Goal: Information Seeking & Learning: Learn about a topic

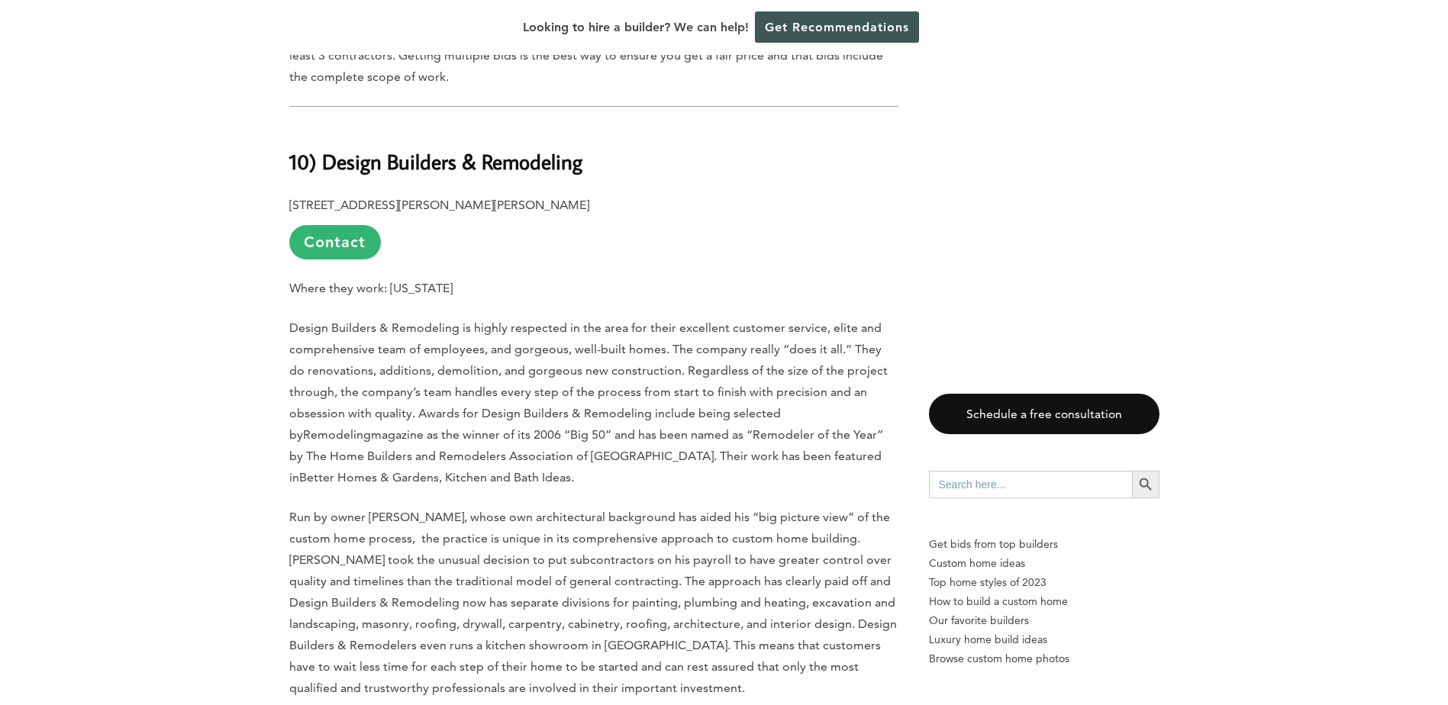
scroll to position [1374, 0]
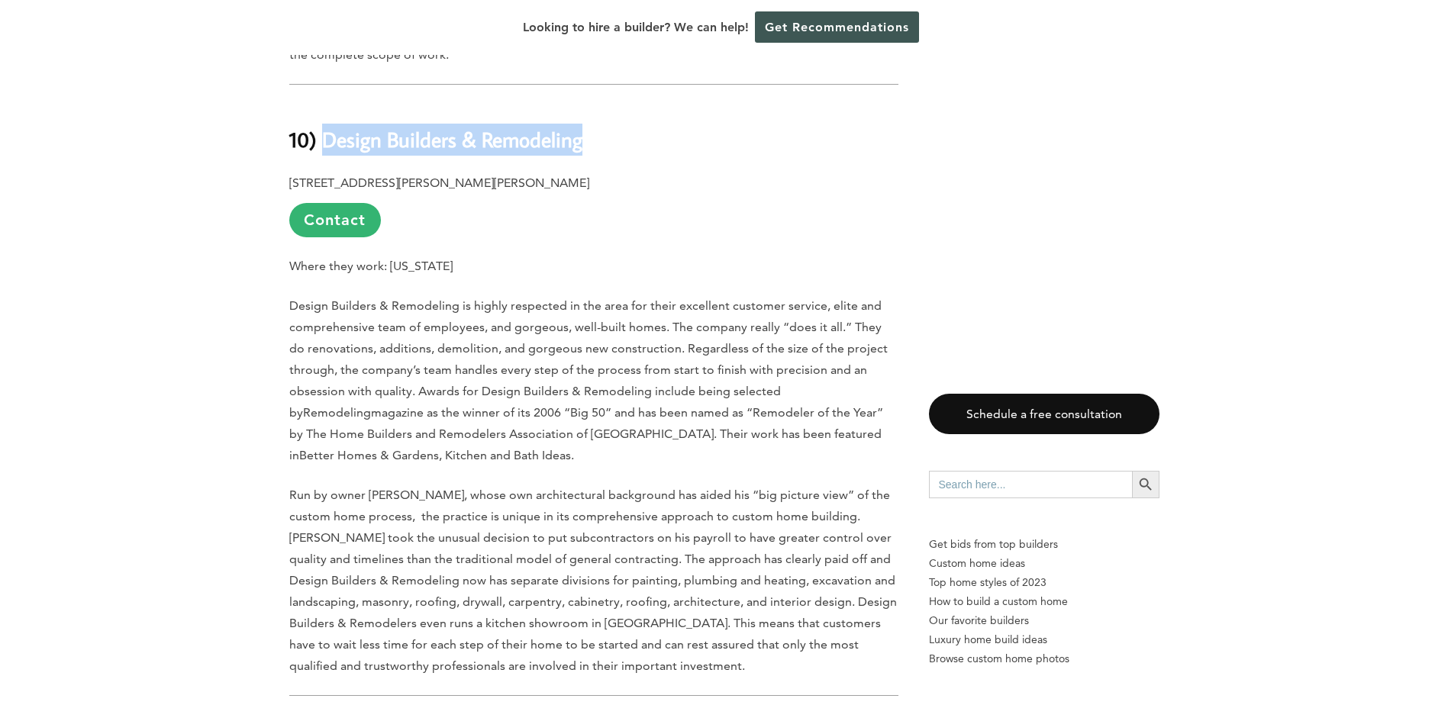
drag, startPoint x: 327, startPoint y: 140, endPoint x: 579, endPoint y: 144, distance: 252.0
click at [579, 144] on b "10) Design Builders & Remodeling" at bounding box center [435, 139] width 293 height 27
copy b "Design Builders & Remodeling"
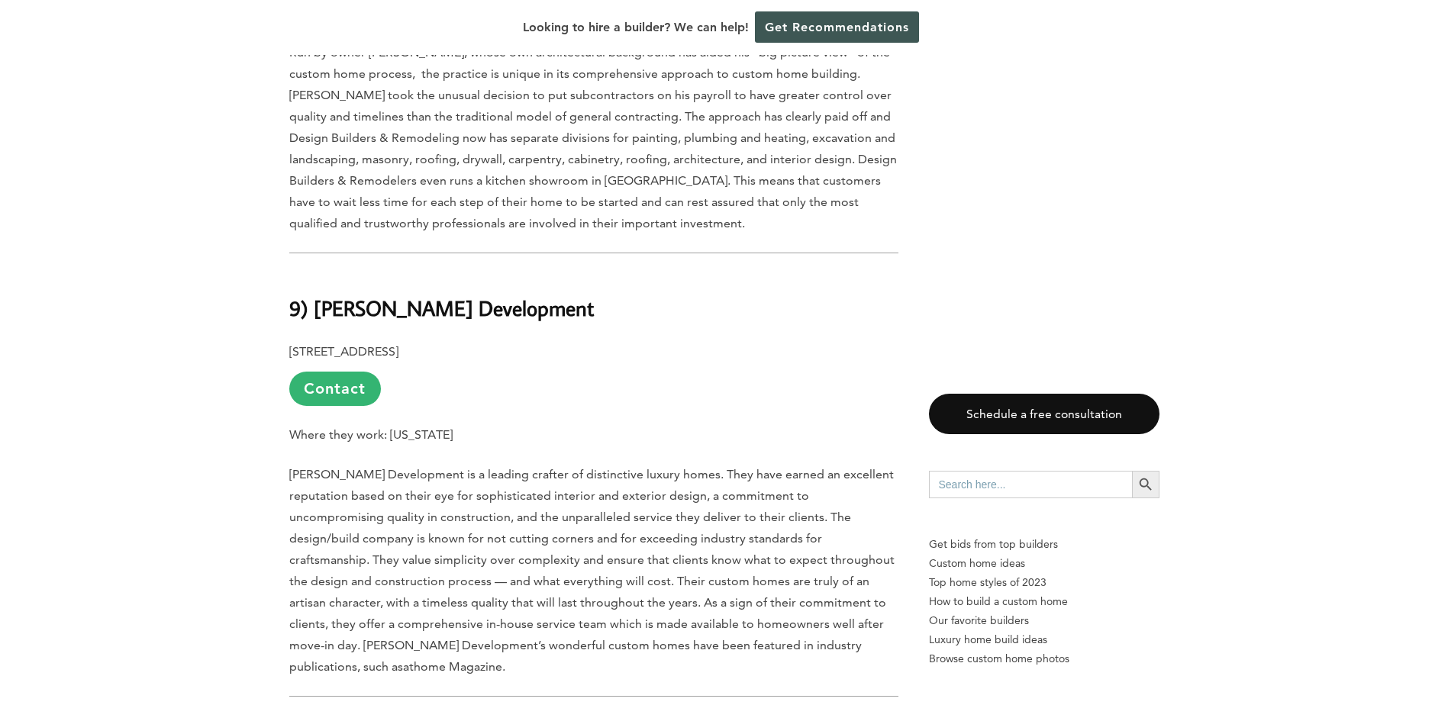
scroll to position [1909, 0]
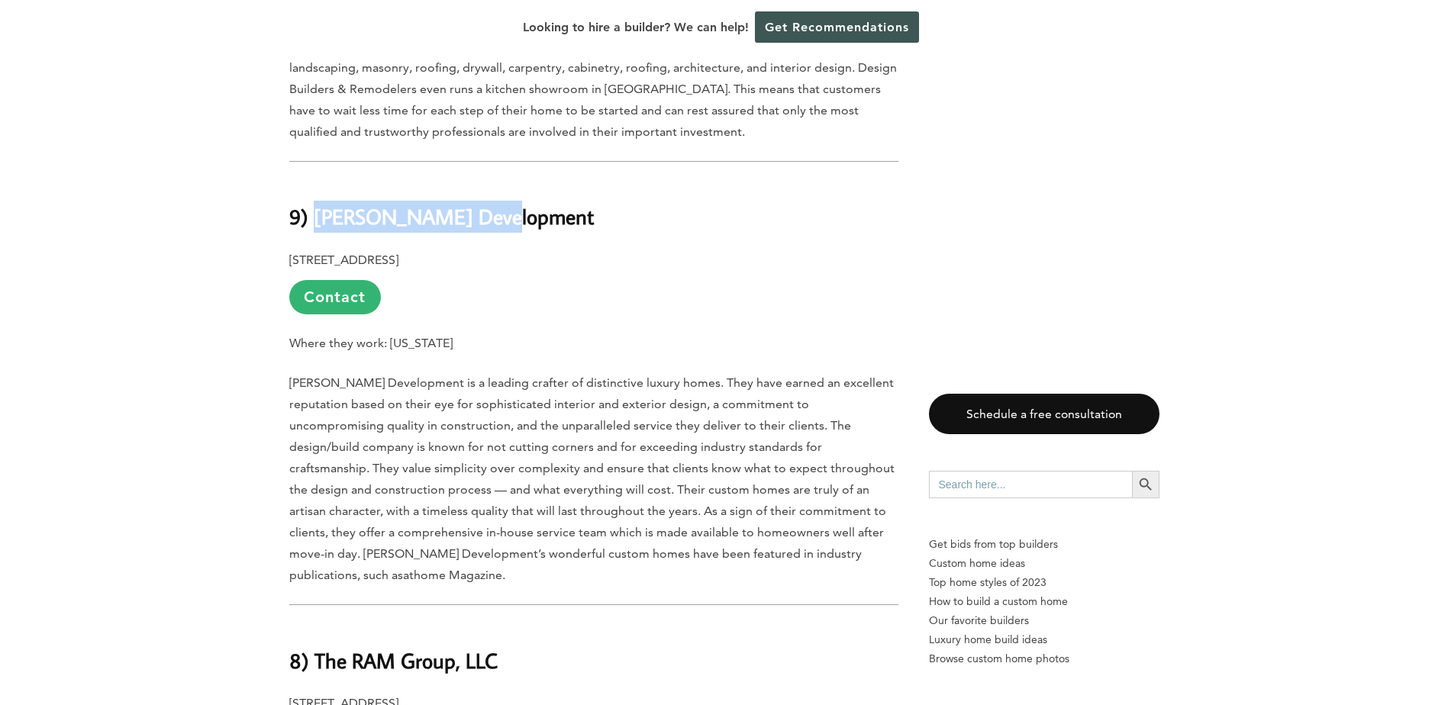
drag, startPoint x: 315, startPoint y: 209, endPoint x: 492, endPoint y: 210, distance: 177.1
click at [492, 210] on b "9) [PERSON_NAME] Development" at bounding box center [441, 216] width 305 height 27
copy b "Milton Development"
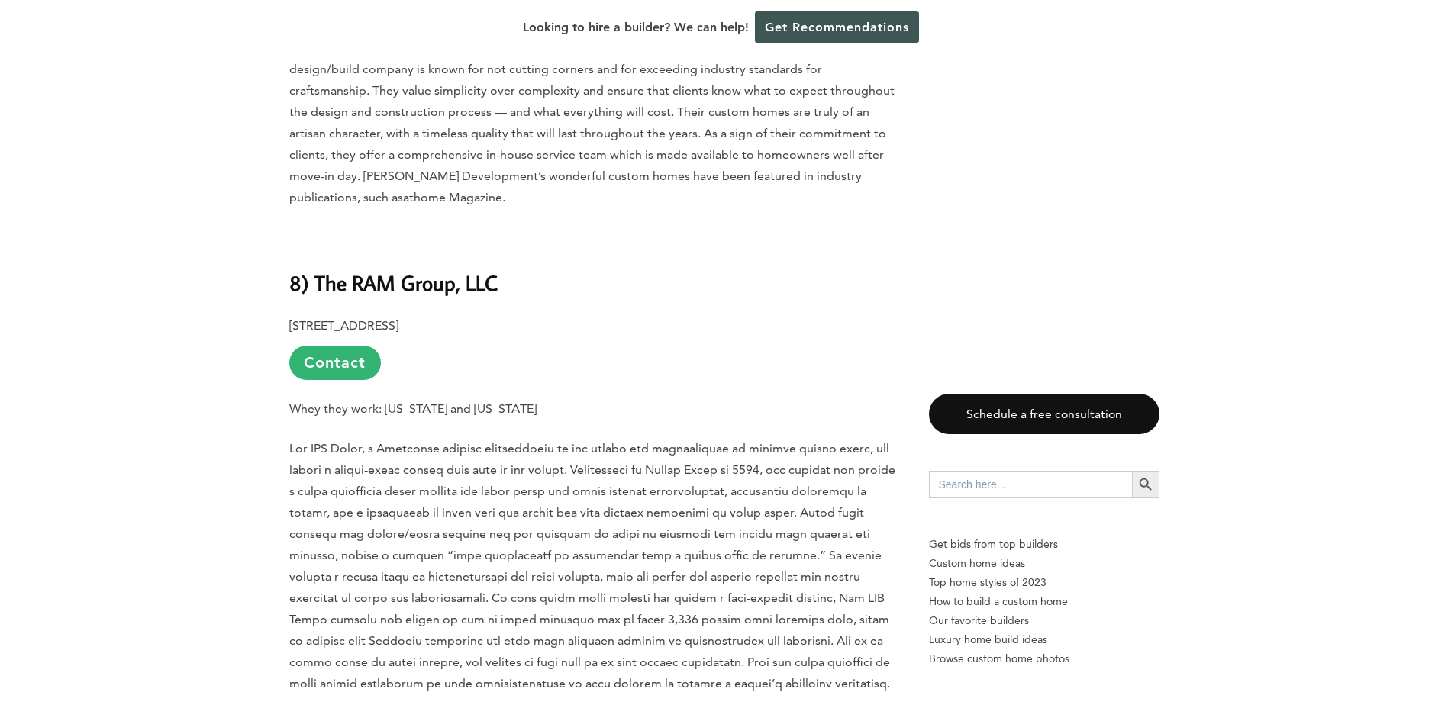
scroll to position [2290, 0]
drag, startPoint x: 315, startPoint y: 250, endPoint x: 500, endPoint y: 244, distance: 185.6
click at [500, 244] on h2 "8) The RAM Group, LLC" at bounding box center [593, 268] width 609 height 53
copy b "The RAM Group, LLC"
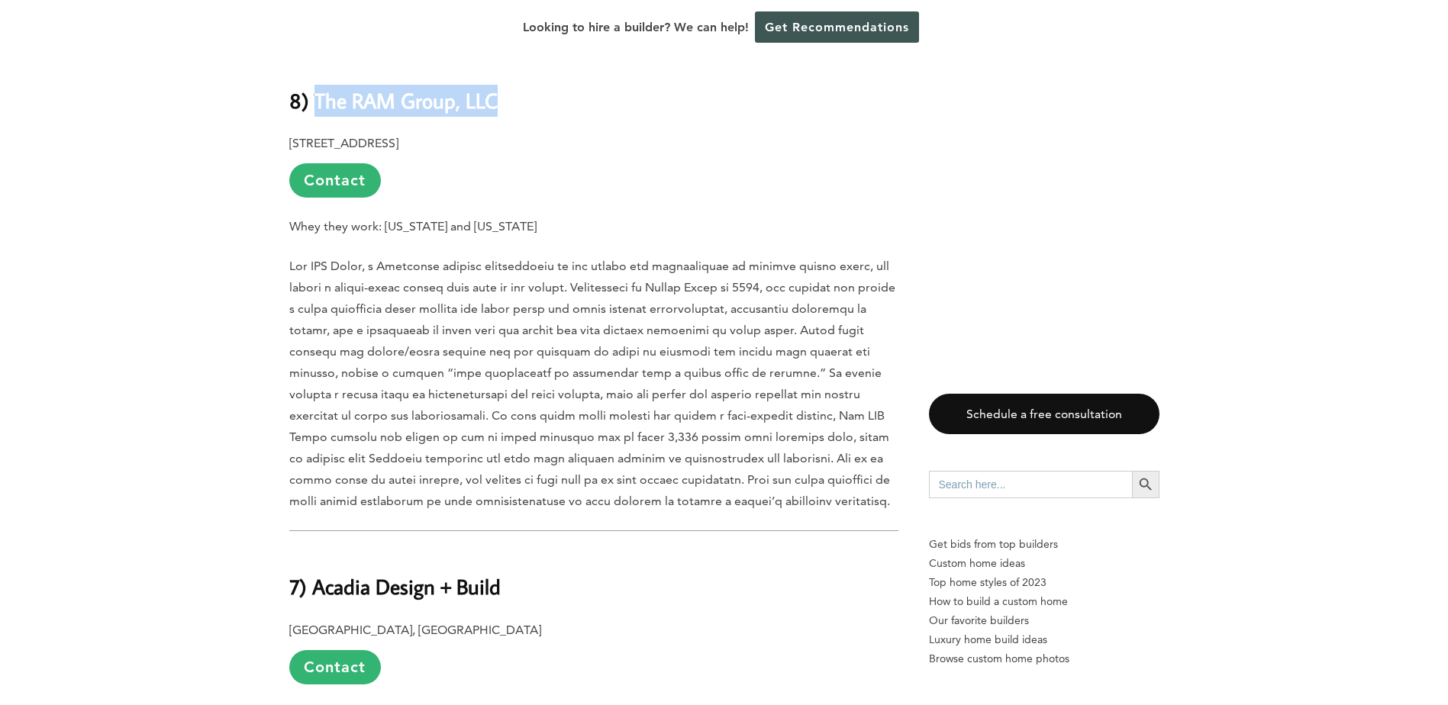
scroll to position [2443, 0]
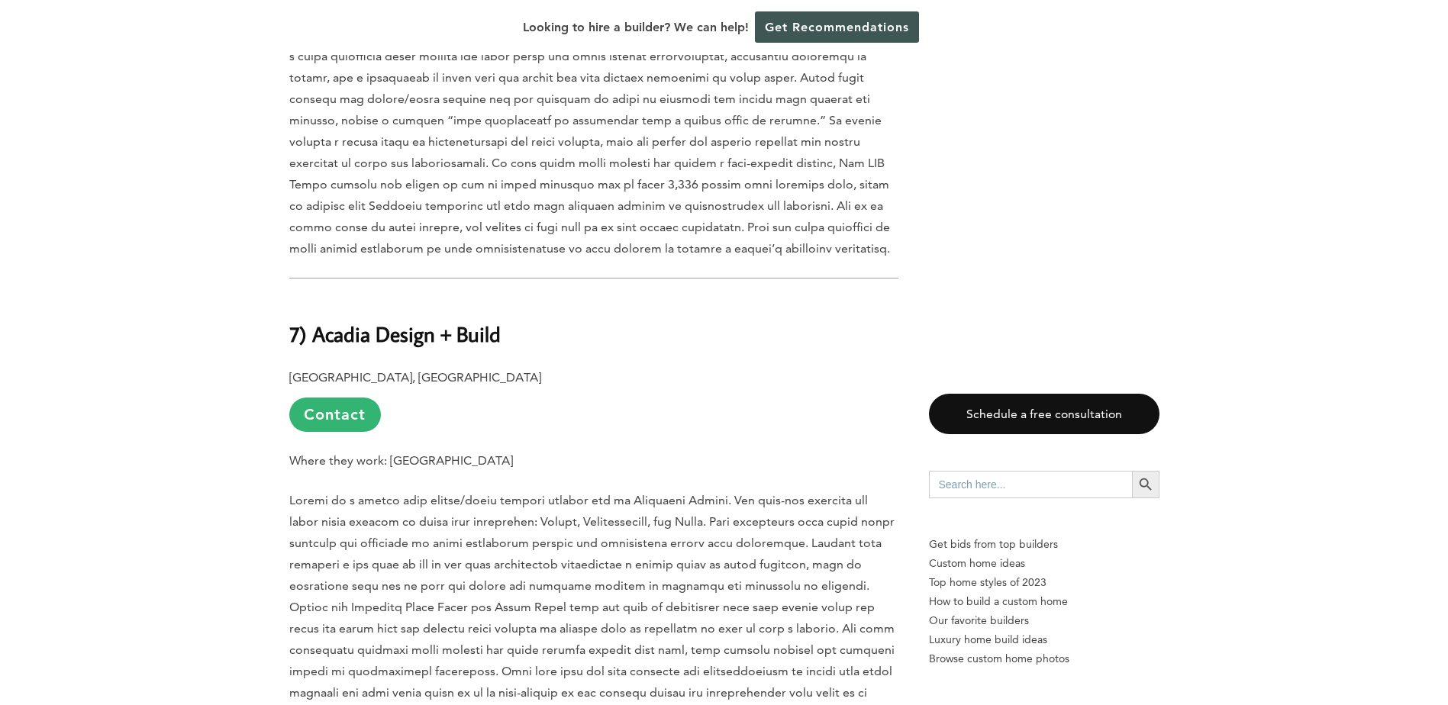
scroll to position [2748, 0]
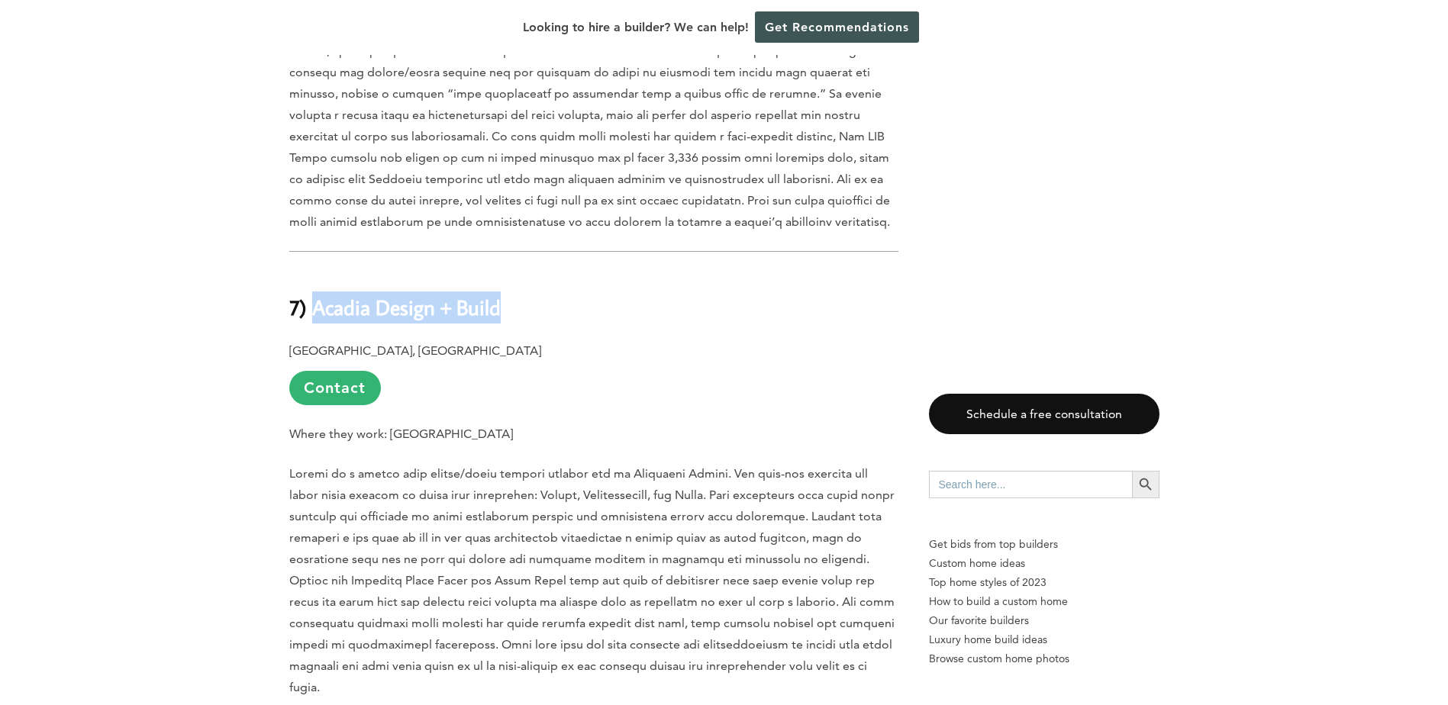
drag, startPoint x: 314, startPoint y: 283, endPoint x: 499, endPoint y: 279, distance: 185.6
click at [499, 294] on b "7) Acadia Design + Build" at bounding box center [394, 307] width 211 height 27
copy b "Acadia Design + Build"
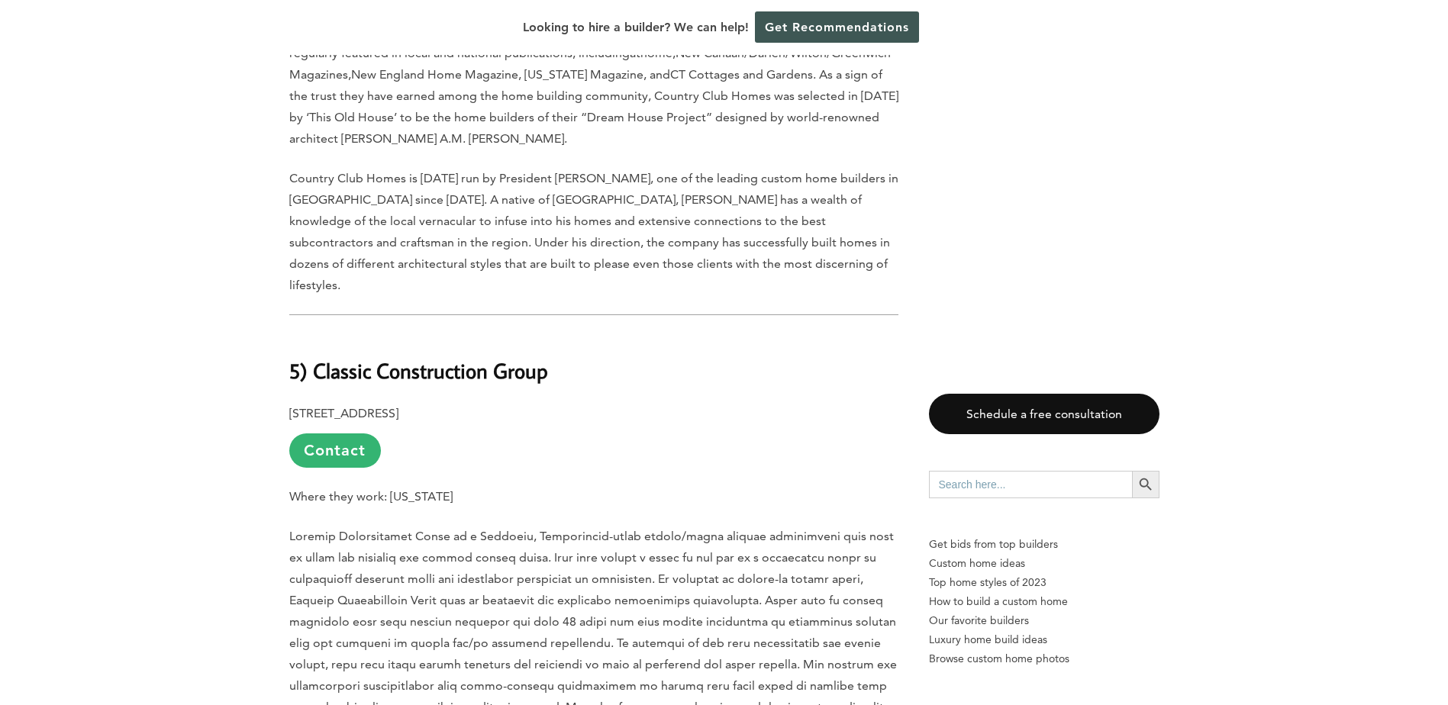
scroll to position [3817, 0]
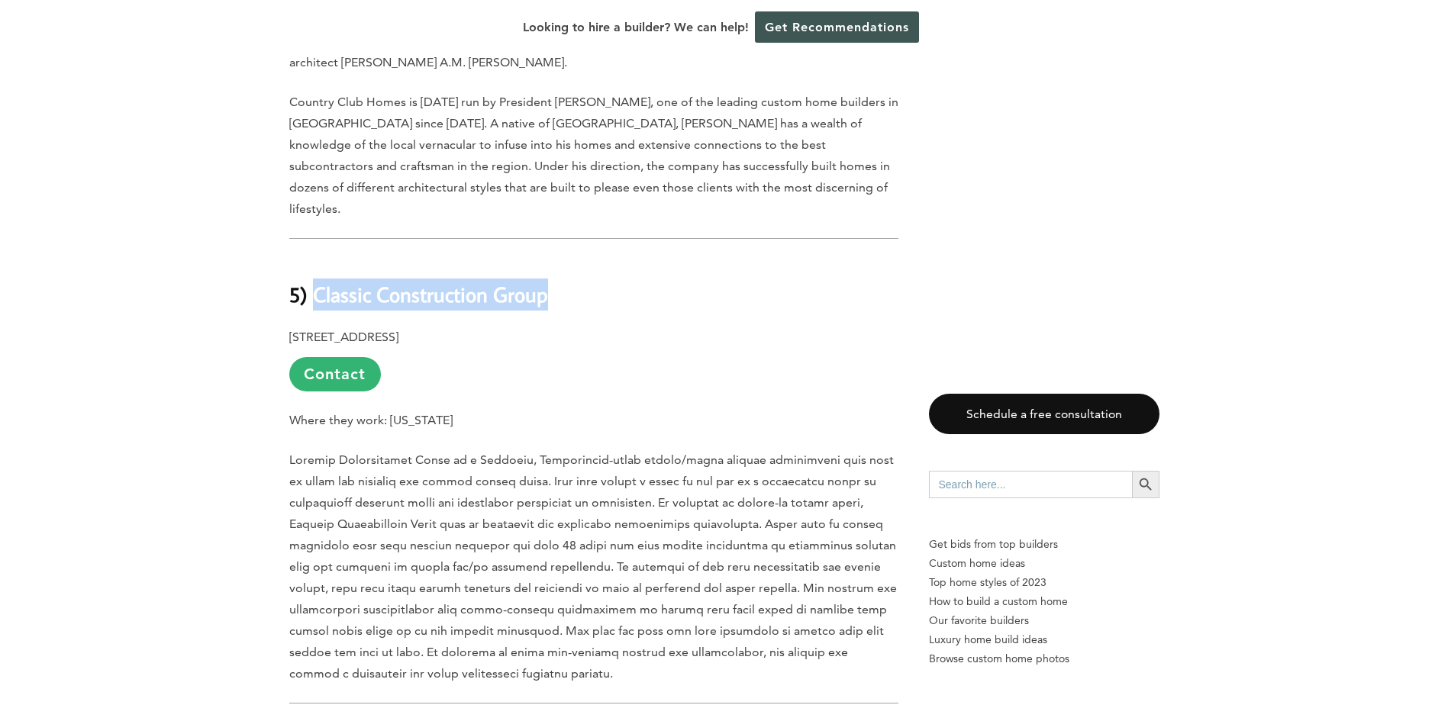
drag, startPoint x: 315, startPoint y: 232, endPoint x: 550, endPoint y: 236, distance: 235.9
click at [550, 257] on h2 "5) Classic Construction Group" at bounding box center [593, 283] width 609 height 53
copy b "Classic Construction Group"
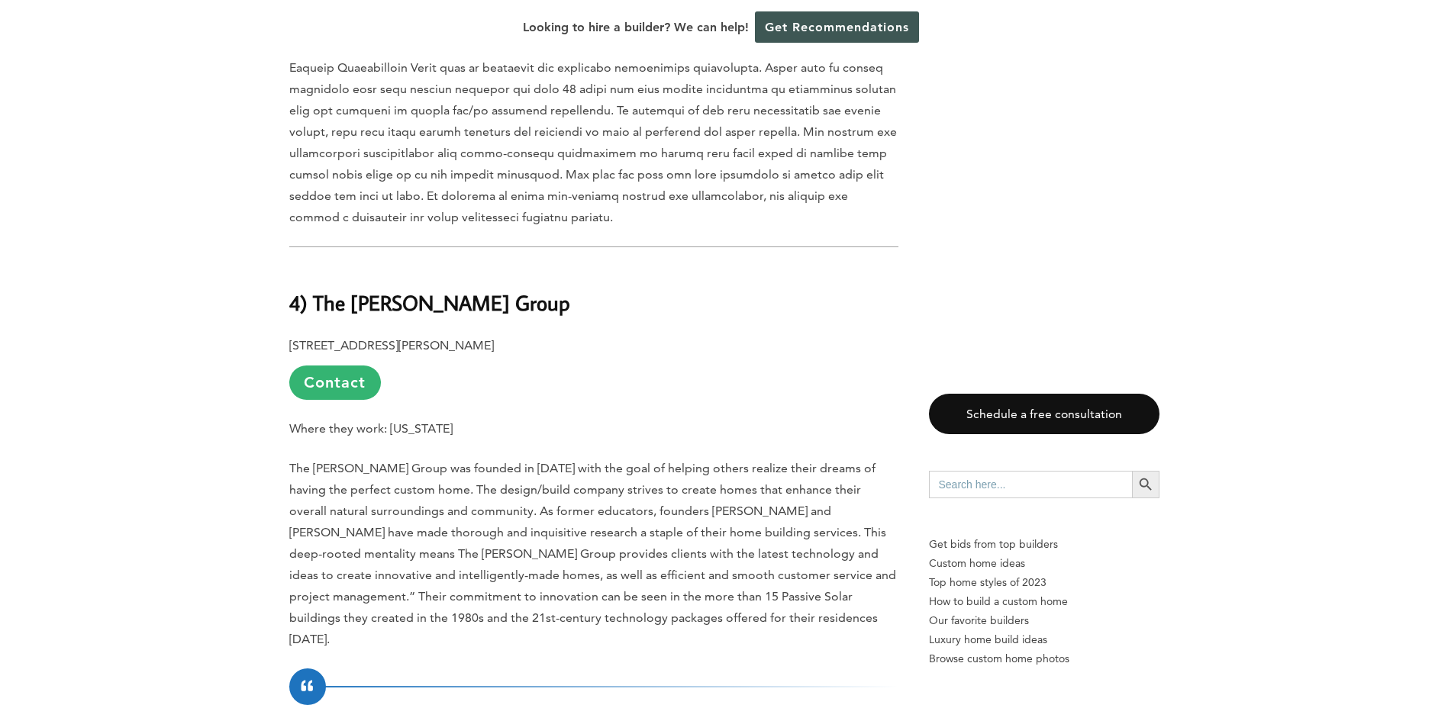
scroll to position [4275, 0]
drag, startPoint x: 311, startPoint y: 234, endPoint x: 464, endPoint y: 236, distance: 152.7
click at [464, 264] on h2 "4) The [PERSON_NAME] Group" at bounding box center [593, 290] width 609 height 53
copy b "The Corbo Group"
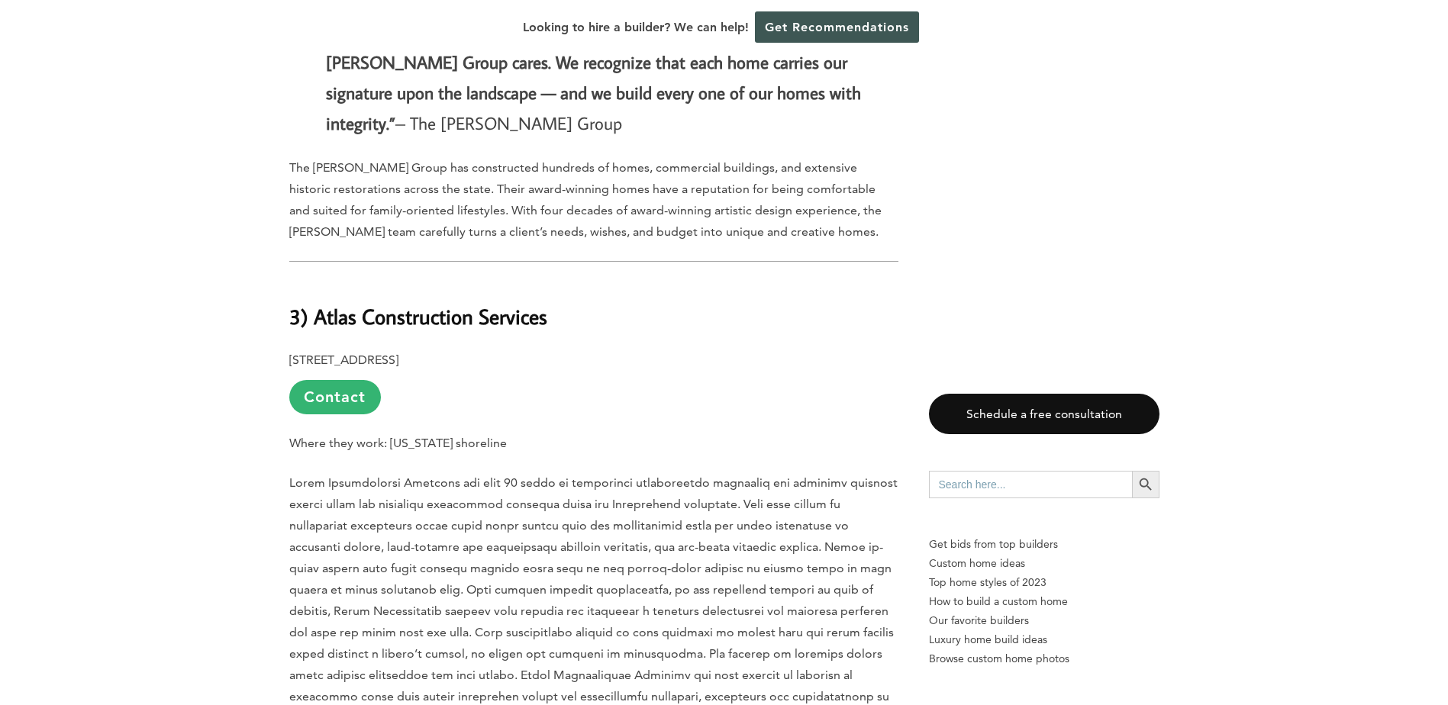
scroll to position [5115, 0]
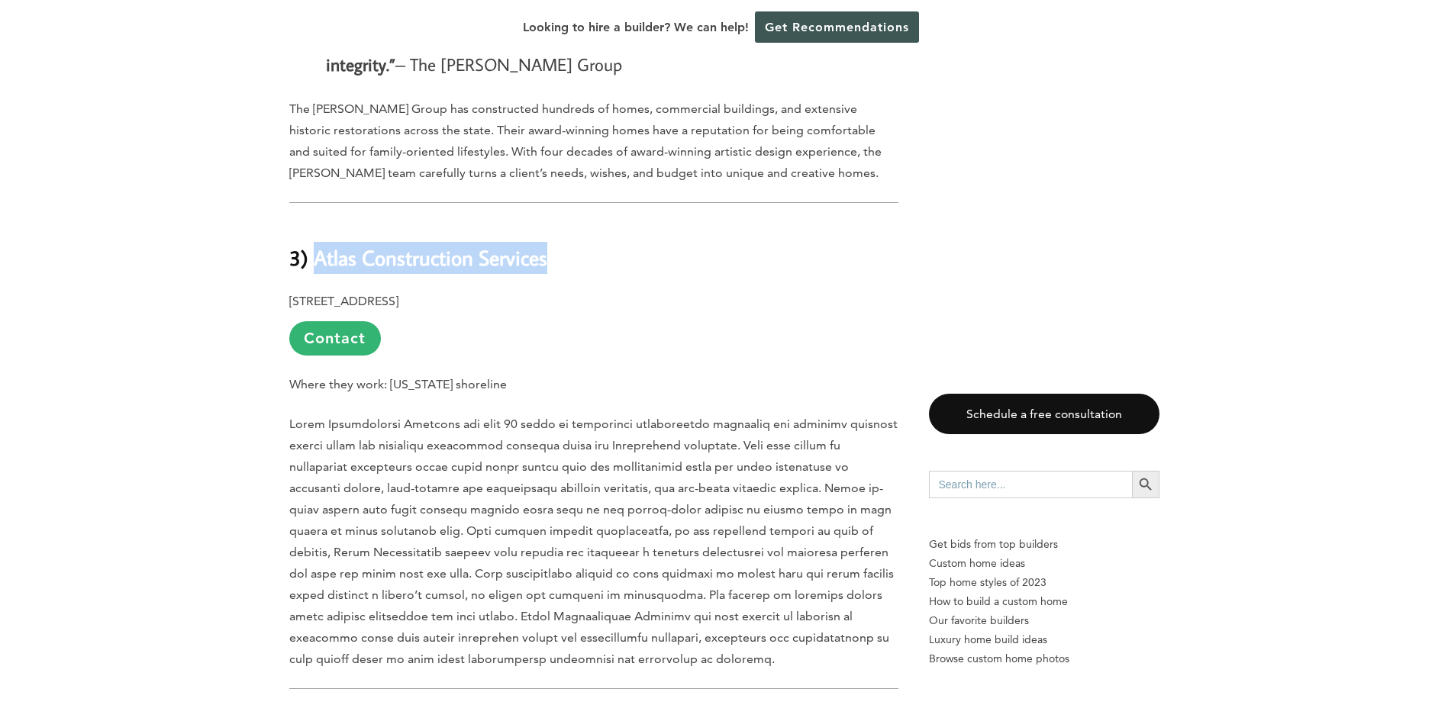
drag, startPoint x: 316, startPoint y: 169, endPoint x: 569, endPoint y: 173, distance: 252.7
click at [569, 221] on h2 "3) Atlas Construction Services" at bounding box center [593, 247] width 609 height 53
copy b "Atlas Construction Services"
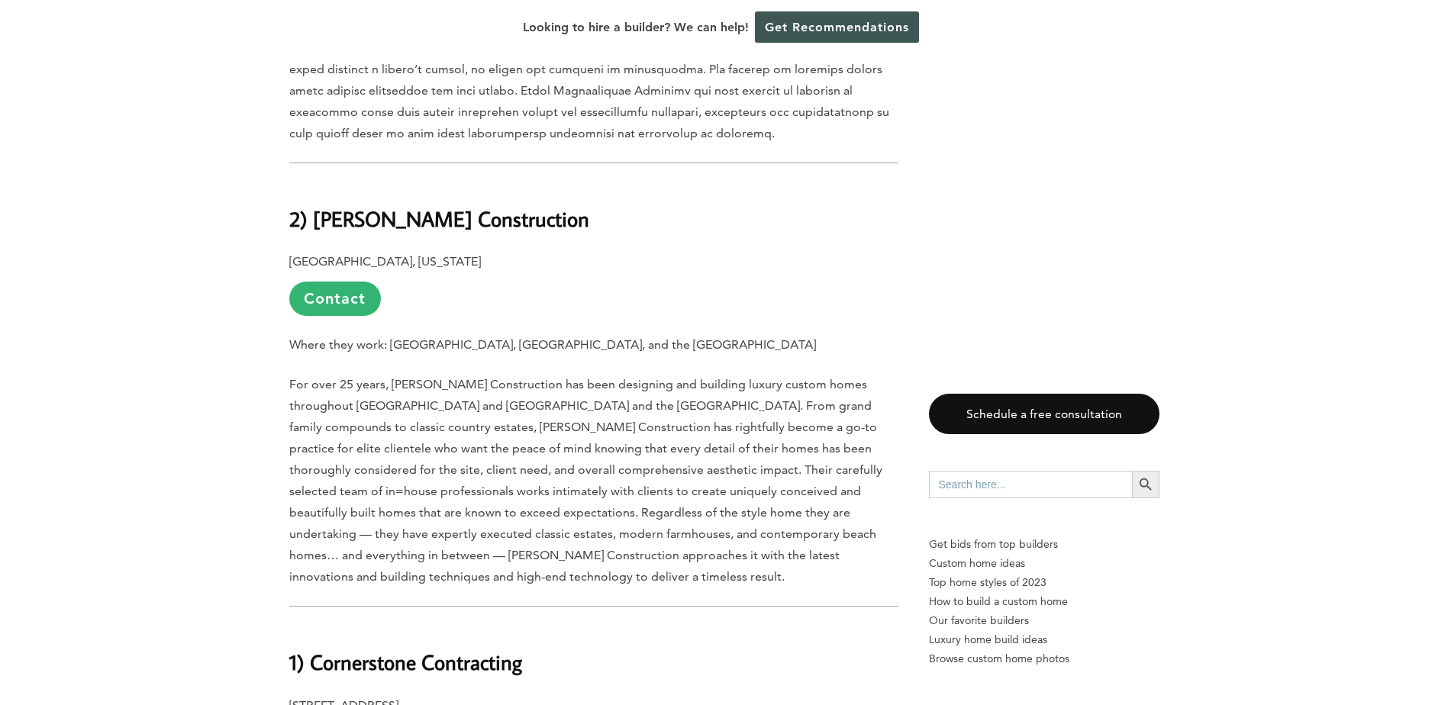
scroll to position [5649, 0]
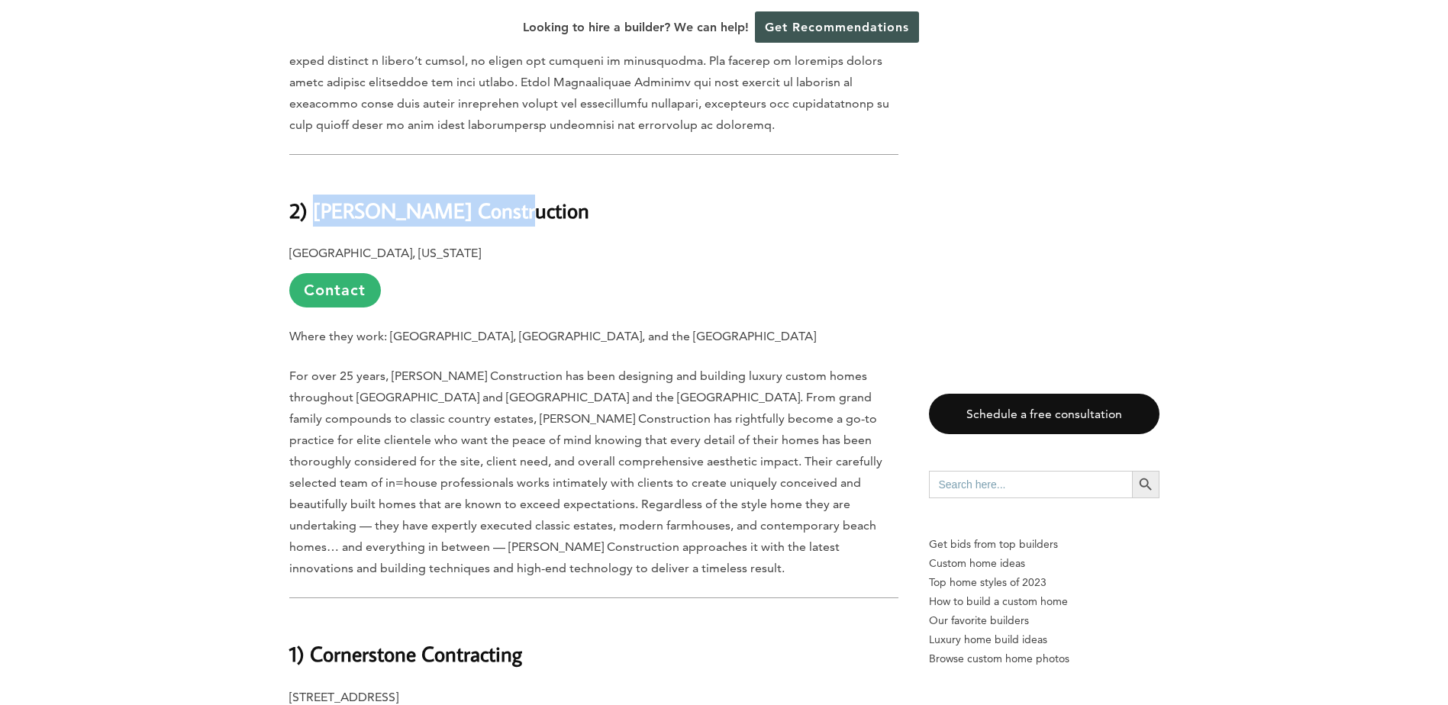
drag, startPoint x: 316, startPoint y: 125, endPoint x: 502, endPoint y: 127, distance: 185.5
click at [502, 173] on h2 "2) [PERSON_NAME] Construction" at bounding box center [593, 199] width 609 height 53
copy b "Mattera Construction"
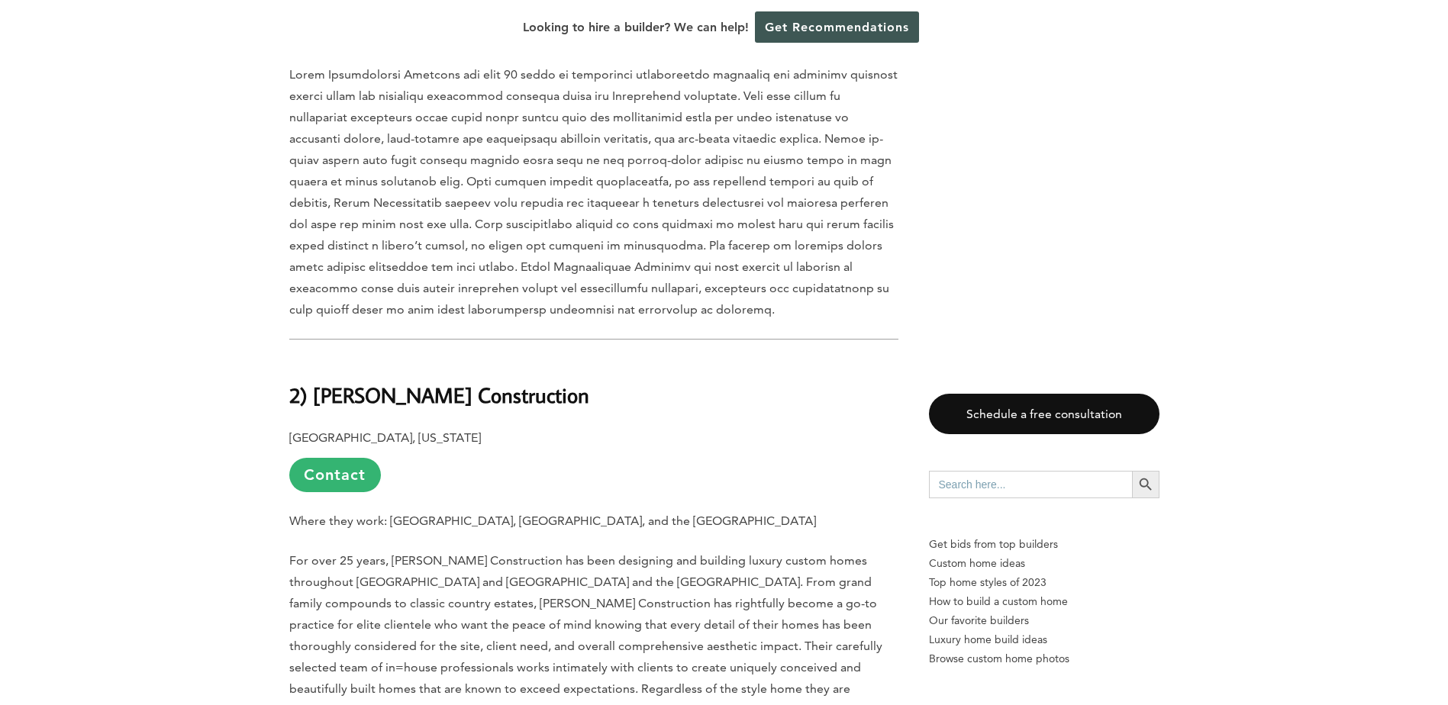
scroll to position [5497, 0]
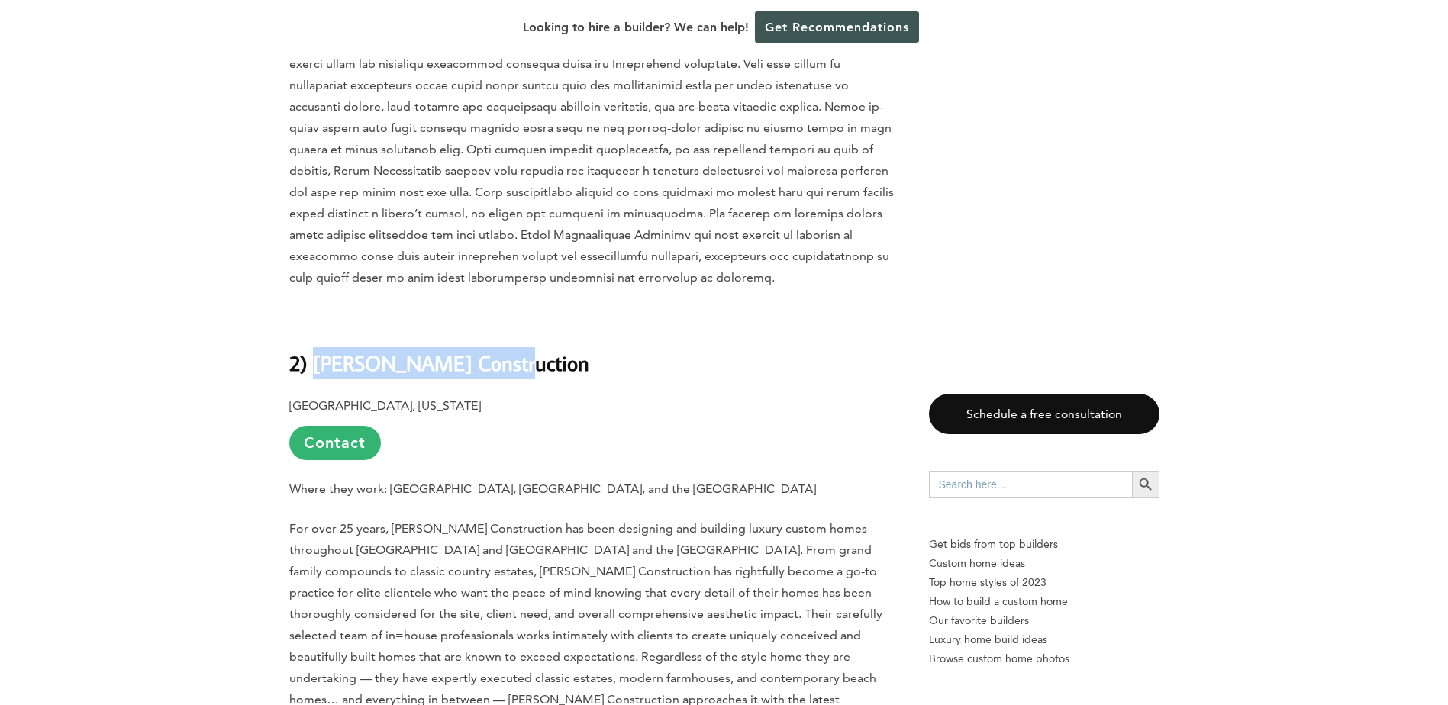
drag, startPoint x: 320, startPoint y: 276, endPoint x: 500, endPoint y: 276, distance: 180.2
click at [500, 326] on h2 "2) [PERSON_NAME] Construction" at bounding box center [593, 352] width 609 height 53
copy b "Mattera Construction"
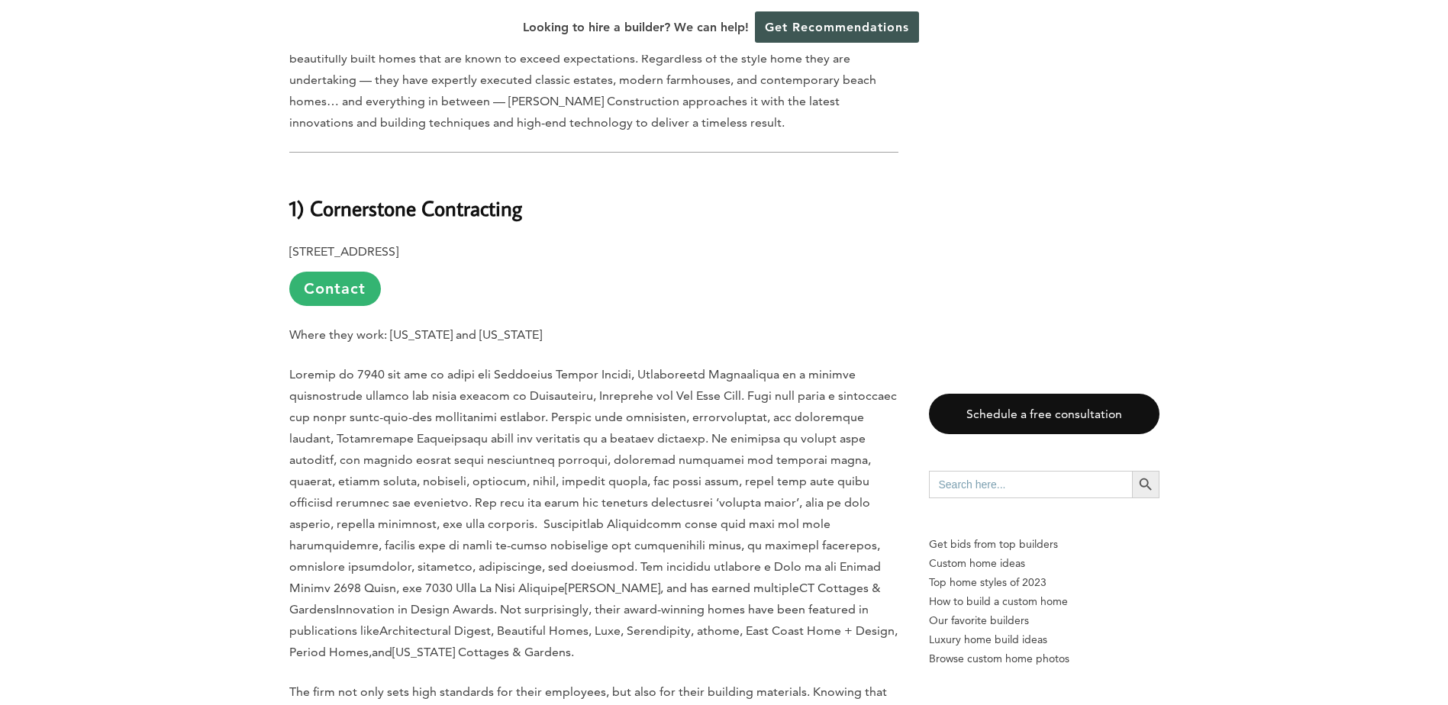
scroll to position [6107, 0]
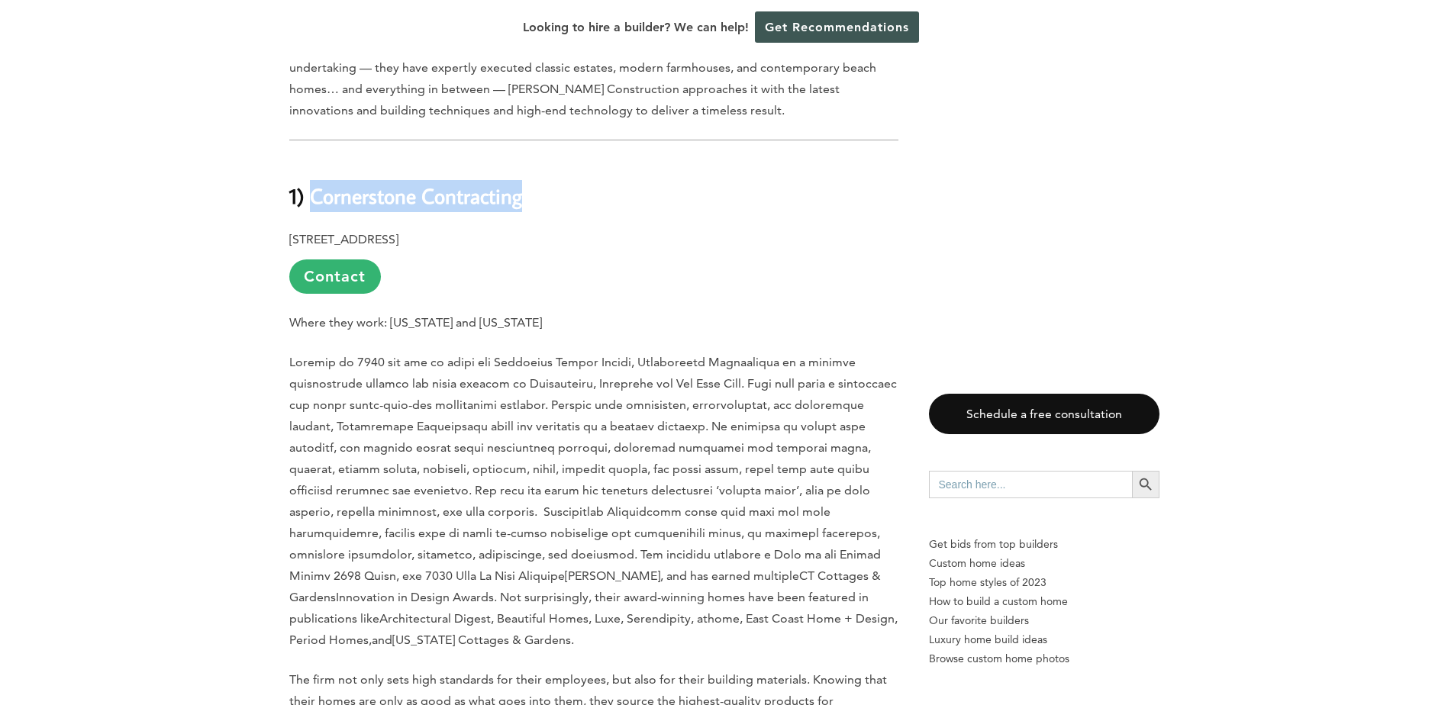
drag, startPoint x: 311, startPoint y: 108, endPoint x: 518, endPoint y: 103, distance: 207.7
click at [518, 182] on b "1) Cornerstone Contracting" at bounding box center [405, 195] width 233 height 27
copy b "Cornerstone Contracting"
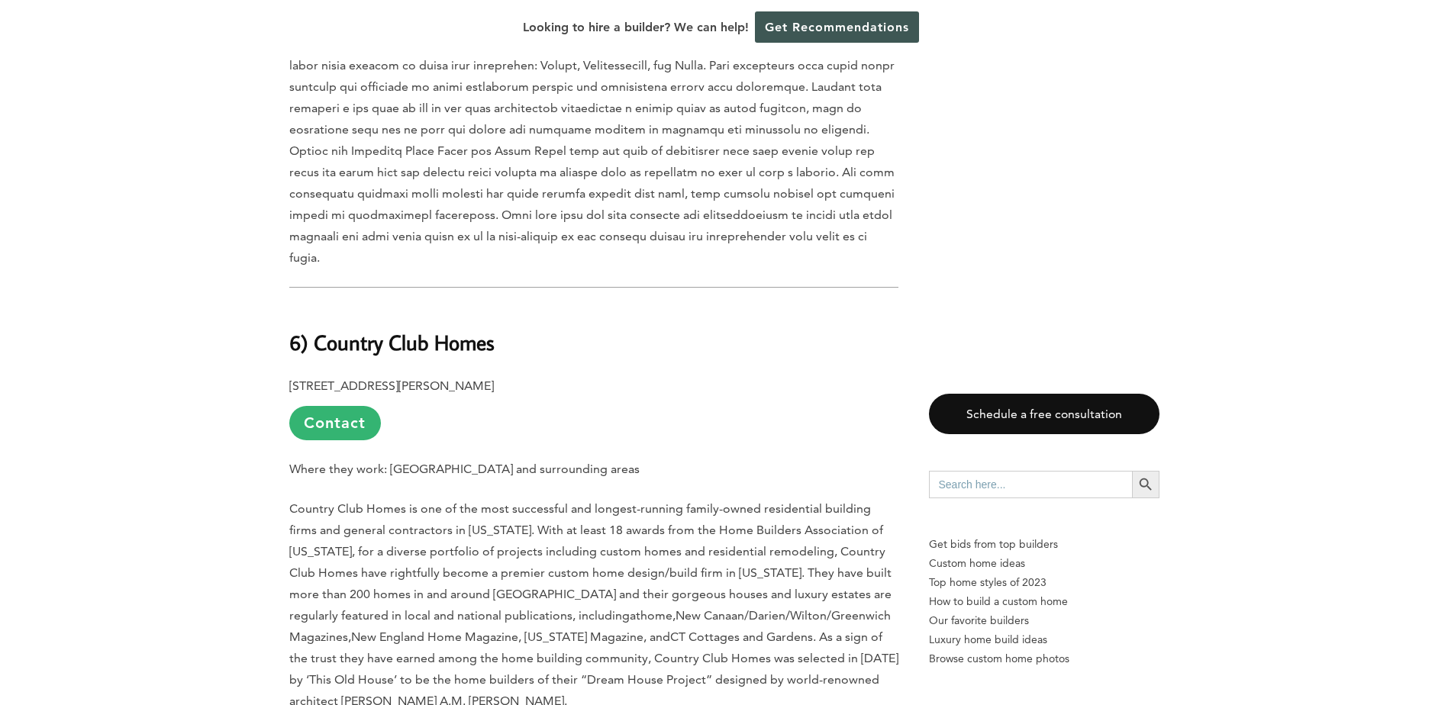
scroll to position [3424, 0]
